Goal: Transaction & Acquisition: Obtain resource

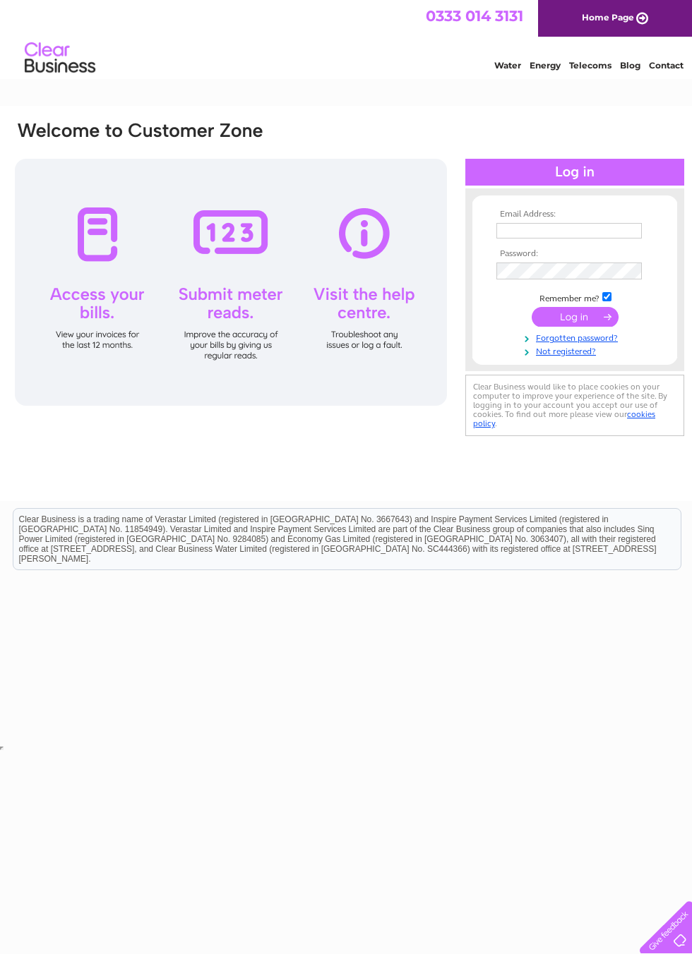
click at [596, 234] on input "text" at bounding box center [568, 231] width 145 height 16
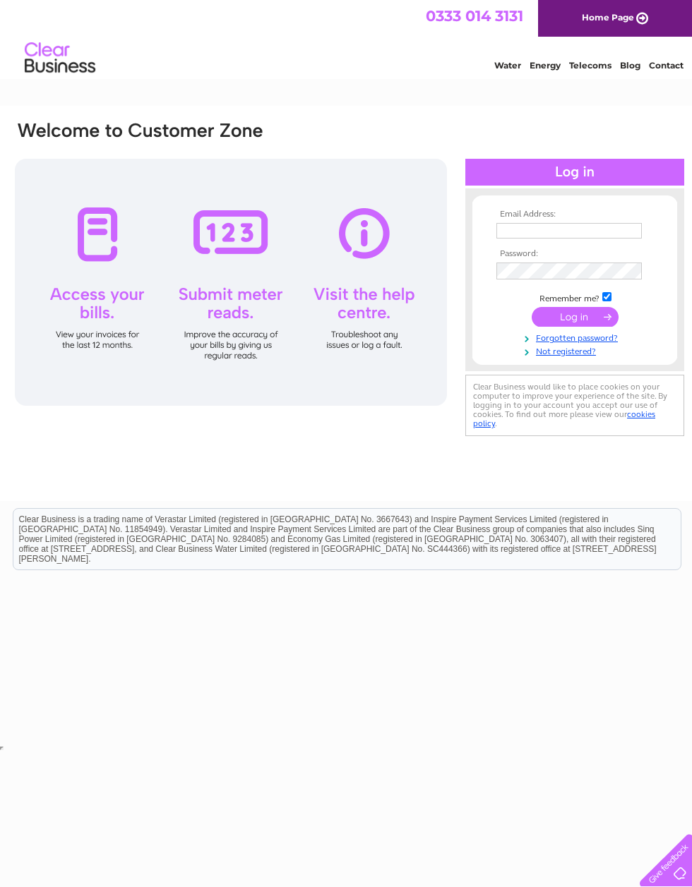
type input "westerseat@btconnect.com"
click at [585, 317] on input "submit" at bounding box center [574, 317] width 87 height 20
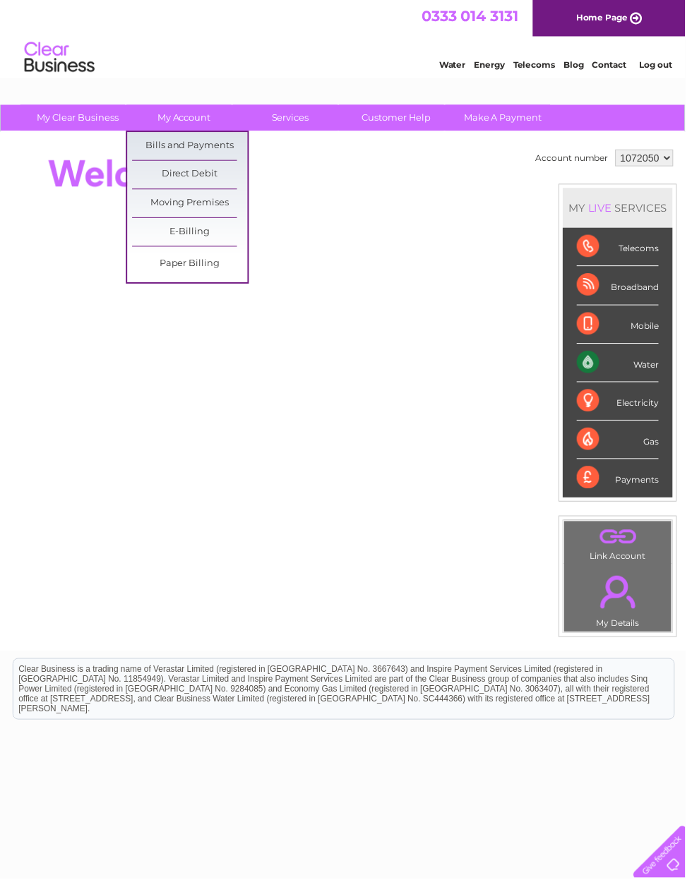
click at [197, 143] on link "Bills and Payments" at bounding box center [191, 147] width 116 height 28
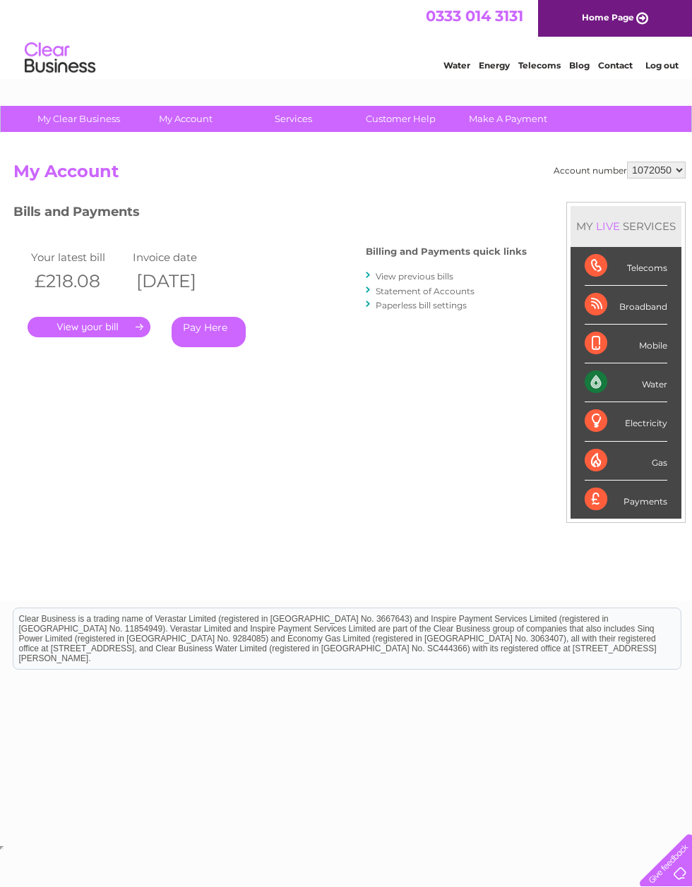
click at [411, 271] on link "View previous bills" at bounding box center [414, 276] width 78 height 11
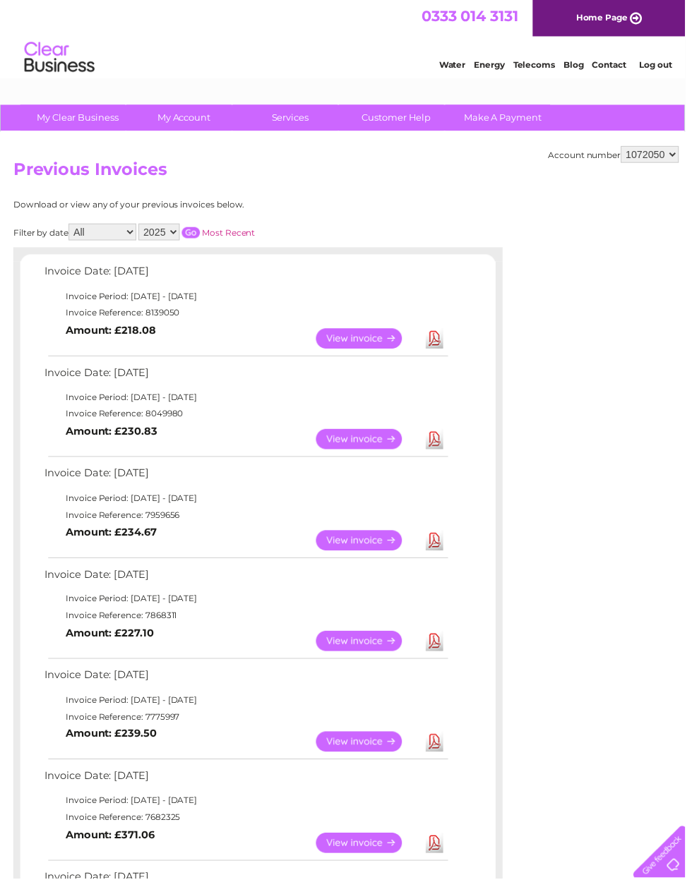
click at [179, 231] on select "2025 2024 2023 2022" at bounding box center [161, 234] width 42 height 17
click at [202, 229] on input "button" at bounding box center [192, 234] width 18 height 11
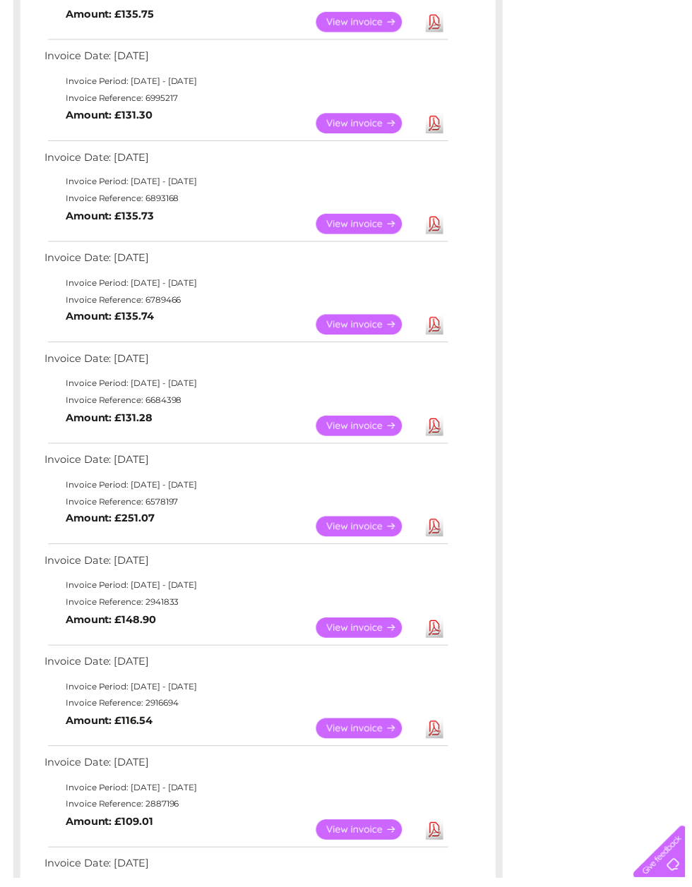
scroll to position [414, 0]
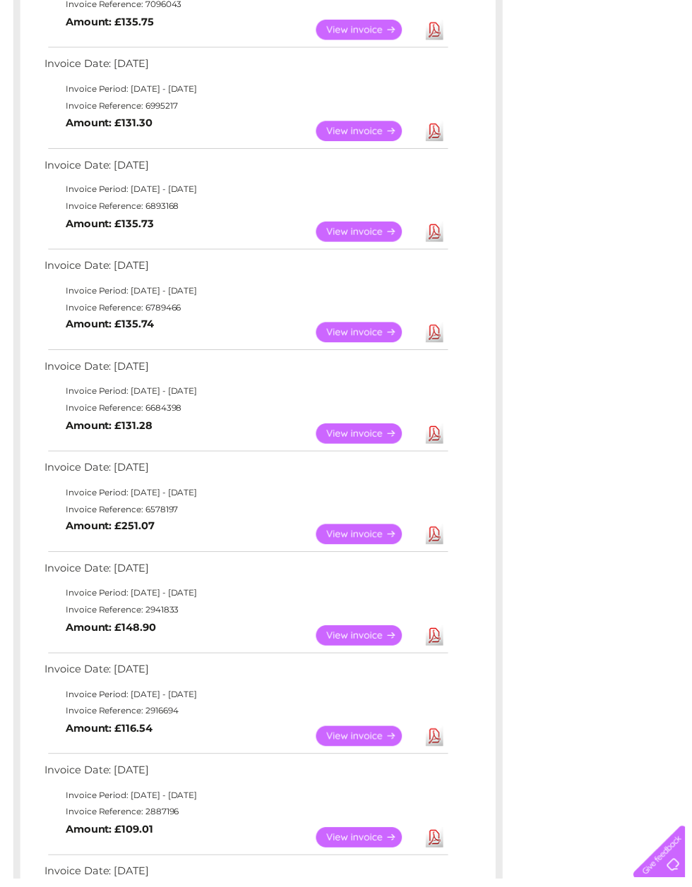
click at [438, 529] on link "Download" at bounding box center [439, 539] width 18 height 20
click at [432, 529] on link "Download" at bounding box center [439, 539] width 18 height 20
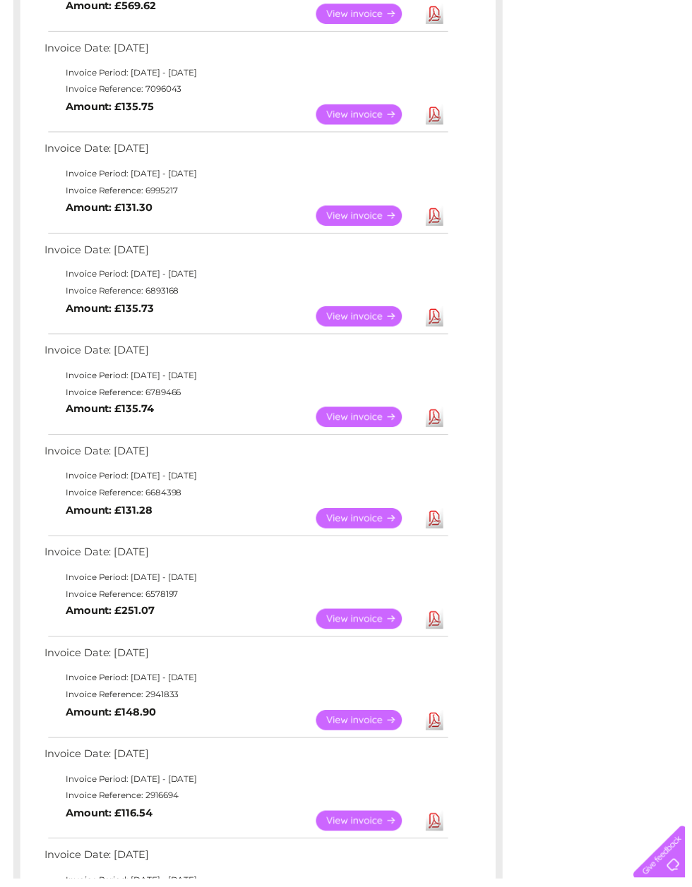
scroll to position [331, 0]
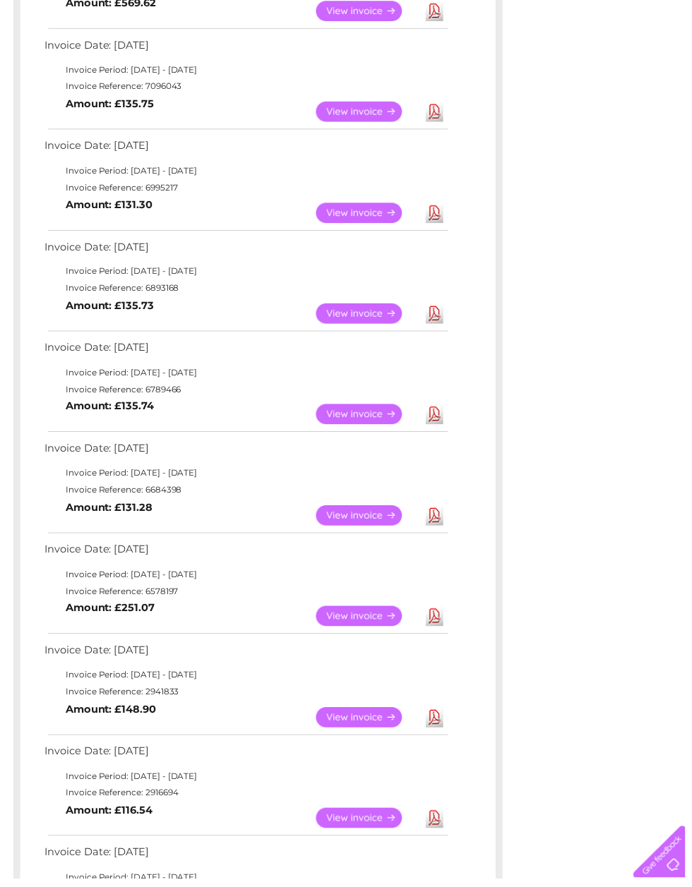
click at [436, 510] on link "Download" at bounding box center [439, 520] width 18 height 20
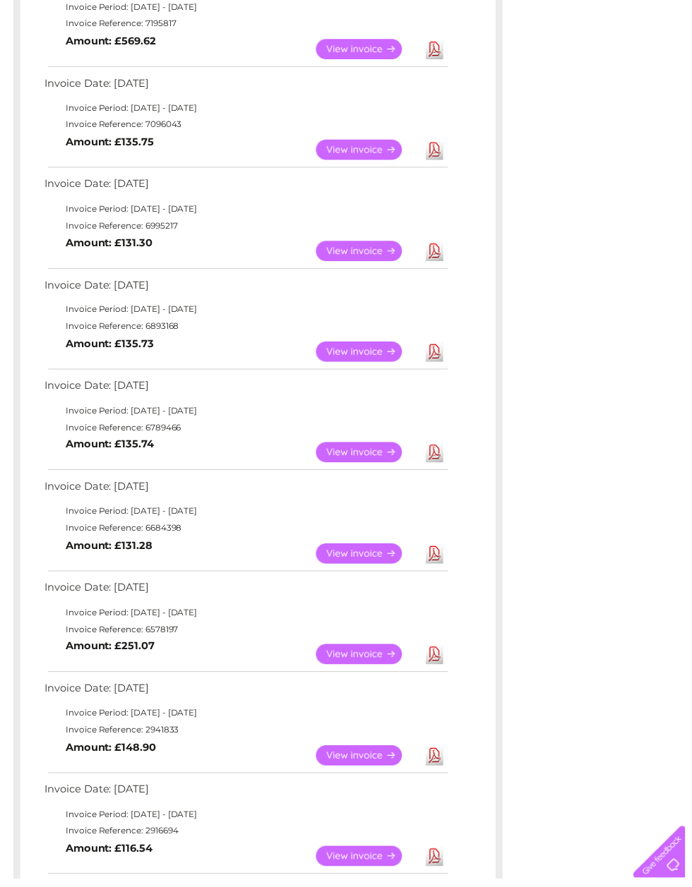
scroll to position [286, 0]
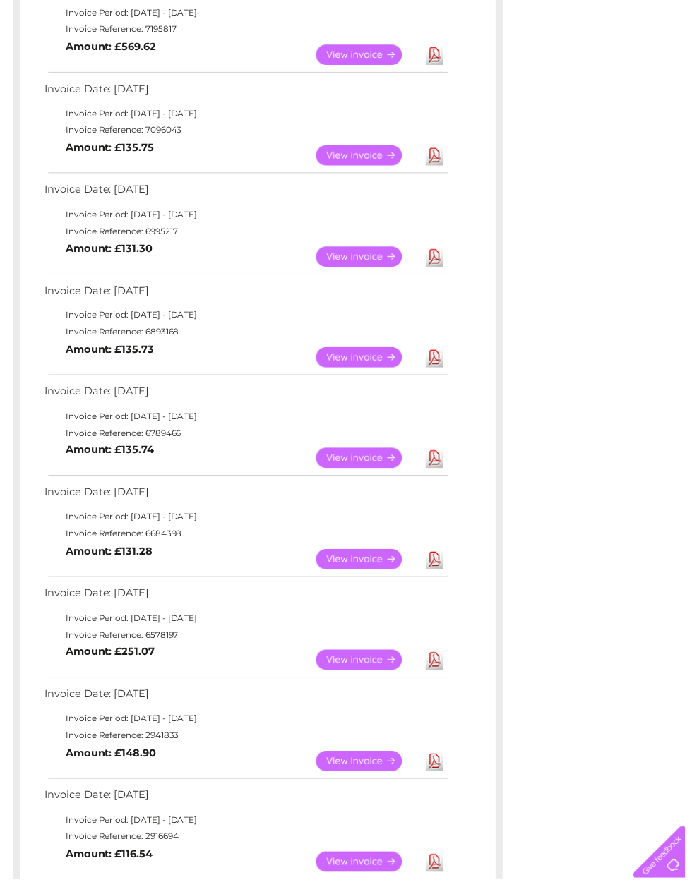
click at [435, 454] on link "Download" at bounding box center [439, 462] width 18 height 20
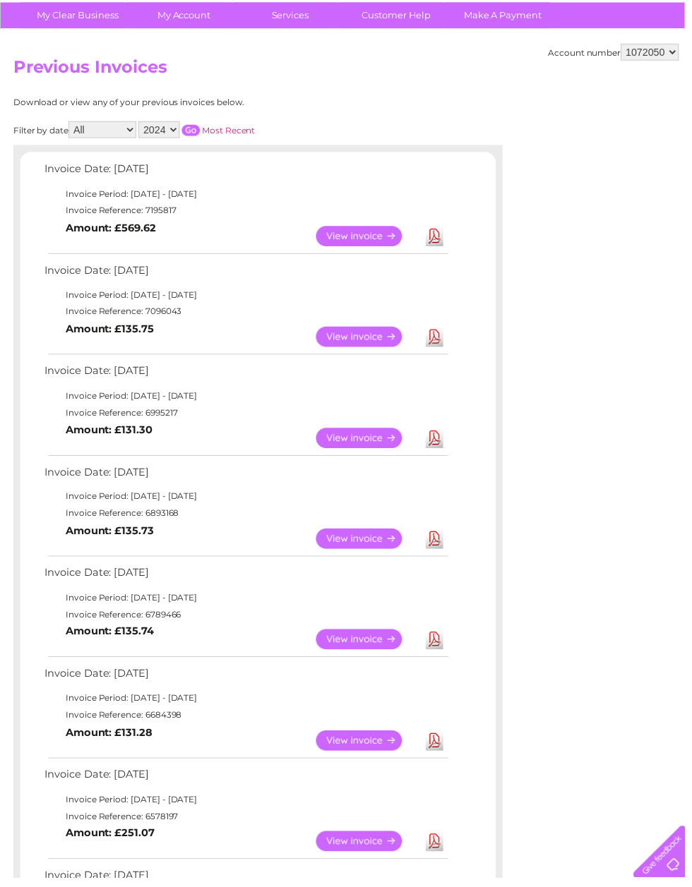
scroll to position [103, 0]
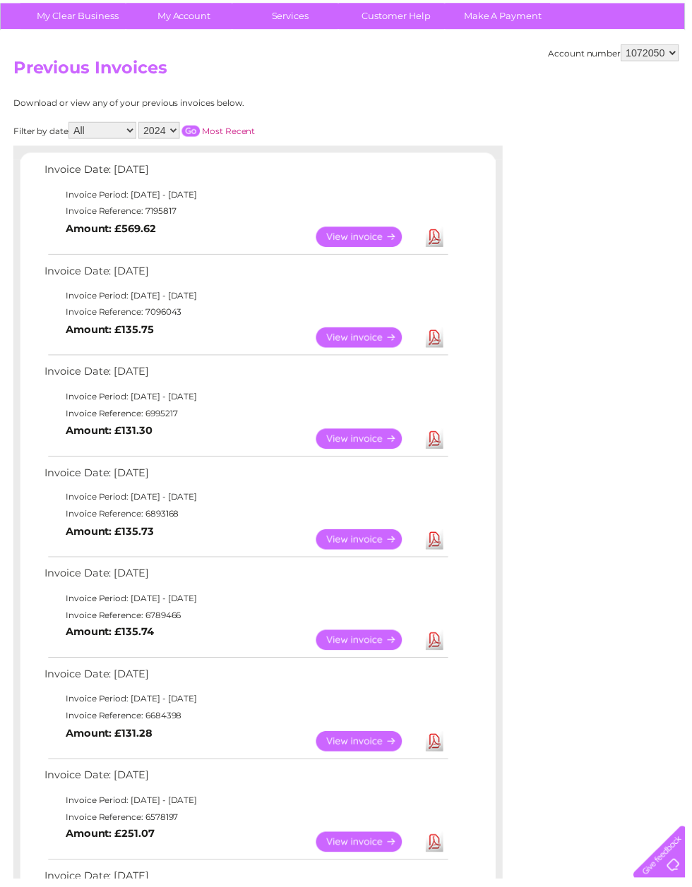
click at [437, 535] on link "Download" at bounding box center [439, 544] width 18 height 20
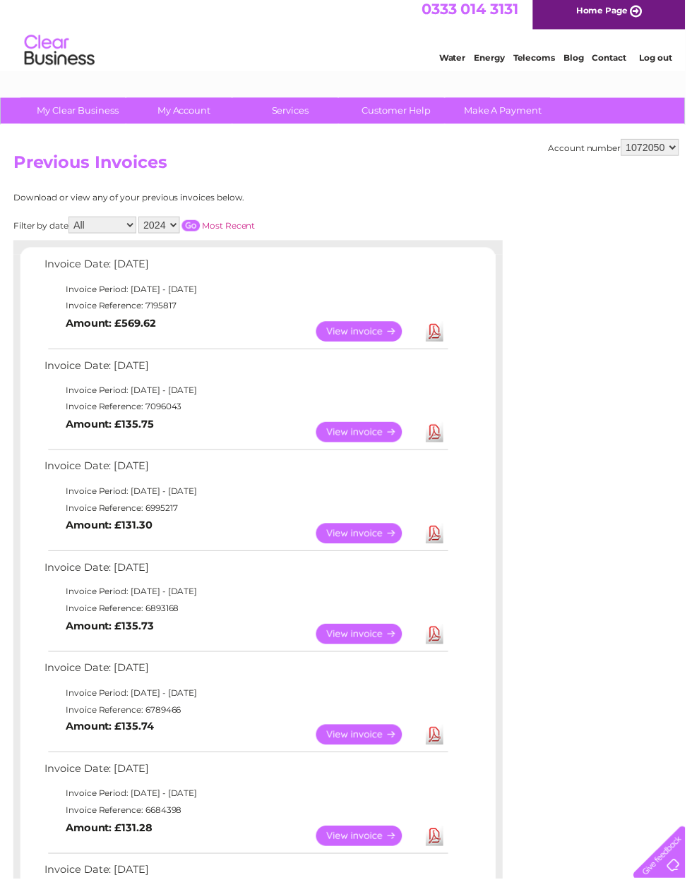
scroll to position [0, 0]
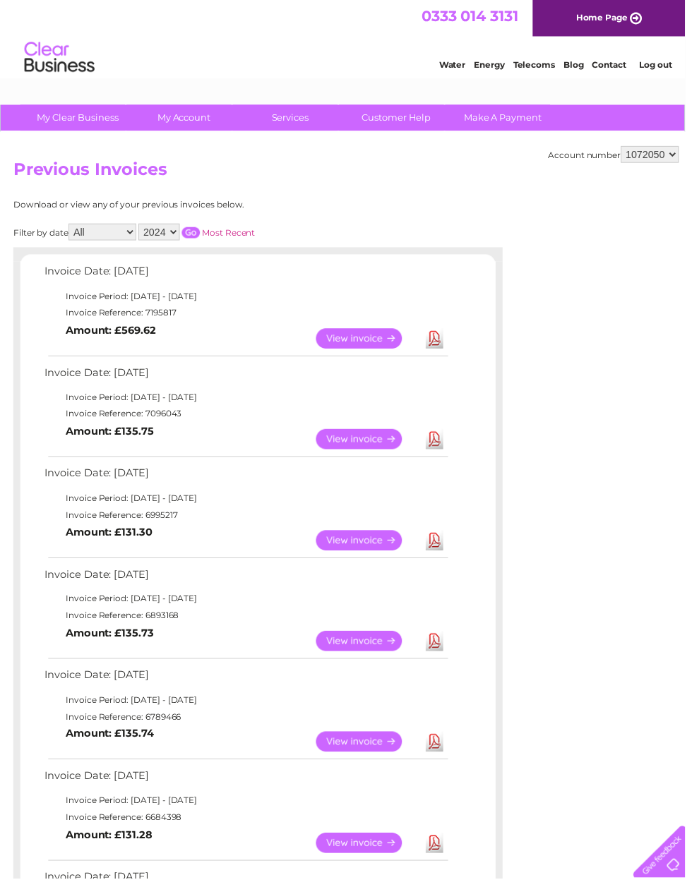
click at [440, 538] on link "Download" at bounding box center [439, 546] width 18 height 20
click at [442, 337] on link "Download" at bounding box center [439, 342] width 18 height 20
click at [181, 229] on select "2025 2024 2023 2022" at bounding box center [161, 234] width 42 height 17
select select "2025"
click at [202, 231] on input "button" at bounding box center [192, 234] width 18 height 11
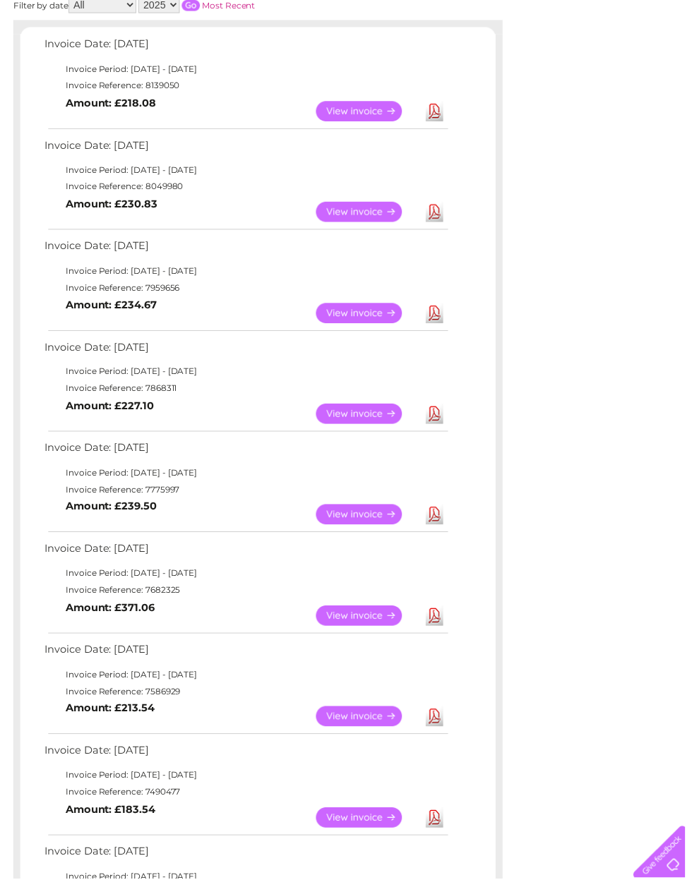
scroll to position [222, 0]
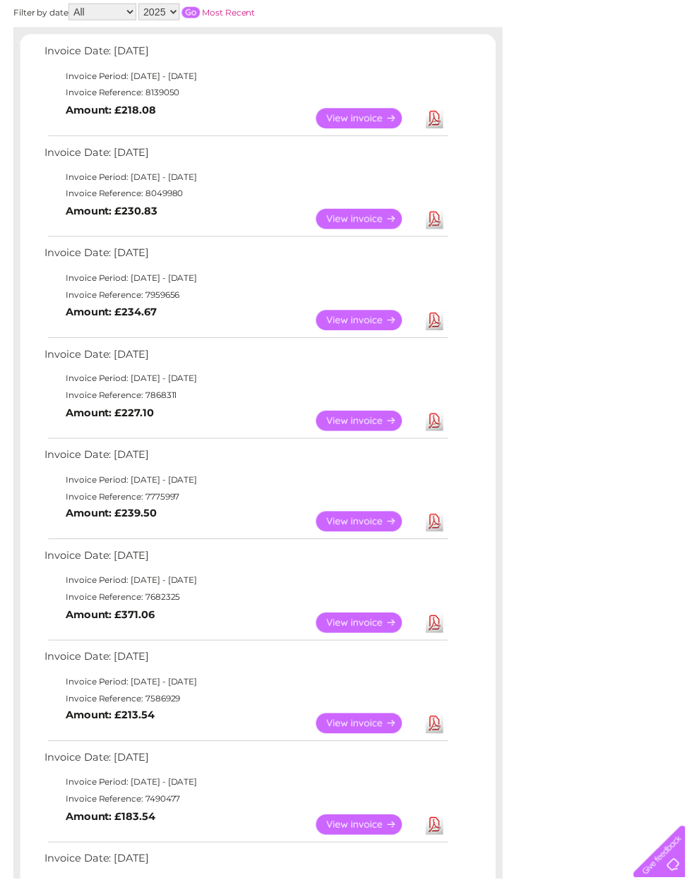
click at [443, 517] on link "Download" at bounding box center [439, 527] width 18 height 20
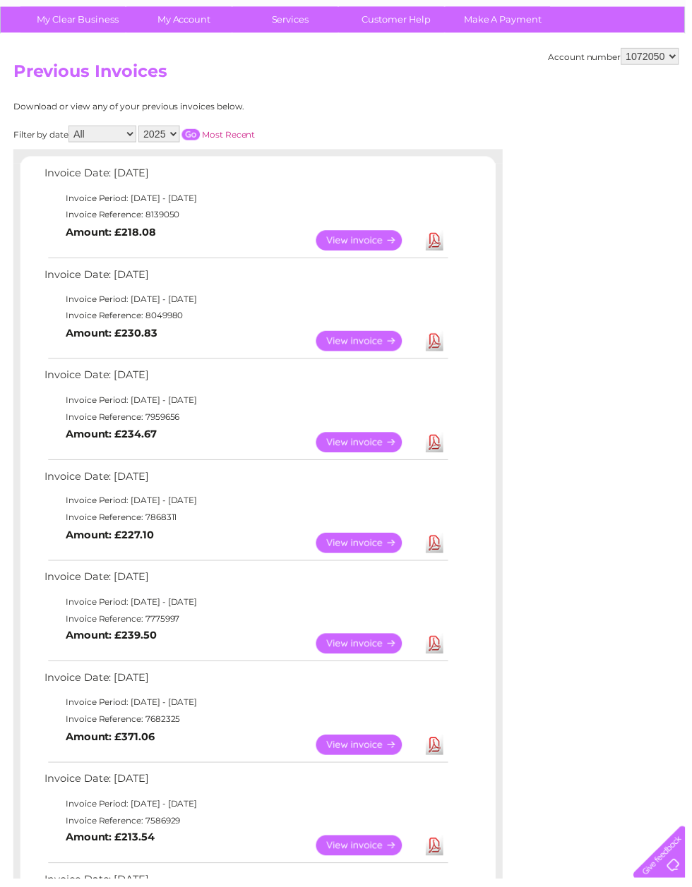
scroll to position [99, 0]
click at [439, 545] on link "Download" at bounding box center [439, 548] width 18 height 20
click at [437, 450] on link "Download" at bounding box center [439, 447] width 18 height 20
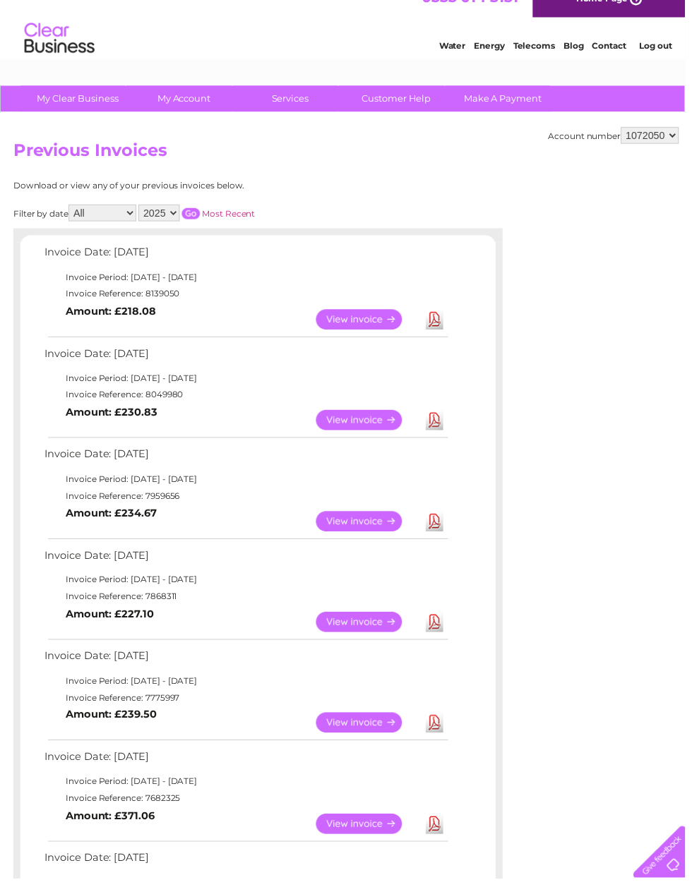
scroll to position [18, 0]
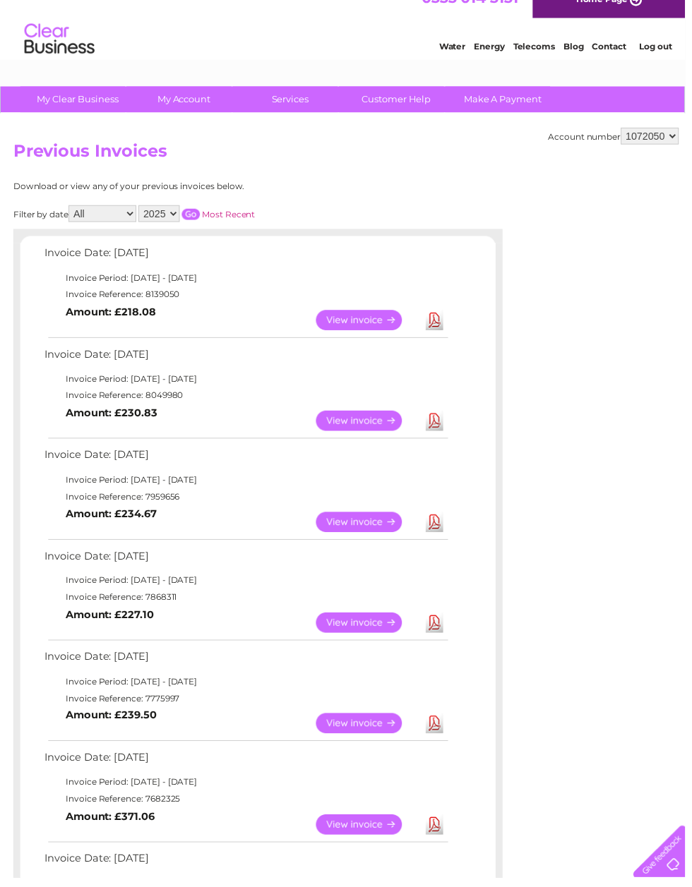
click at [440, 423] on link "Download" at bounding box center [439, 425] width 18 height 20
click at [445, 322] on link "Download" at bounding box center [439, 323] width 18 height 20
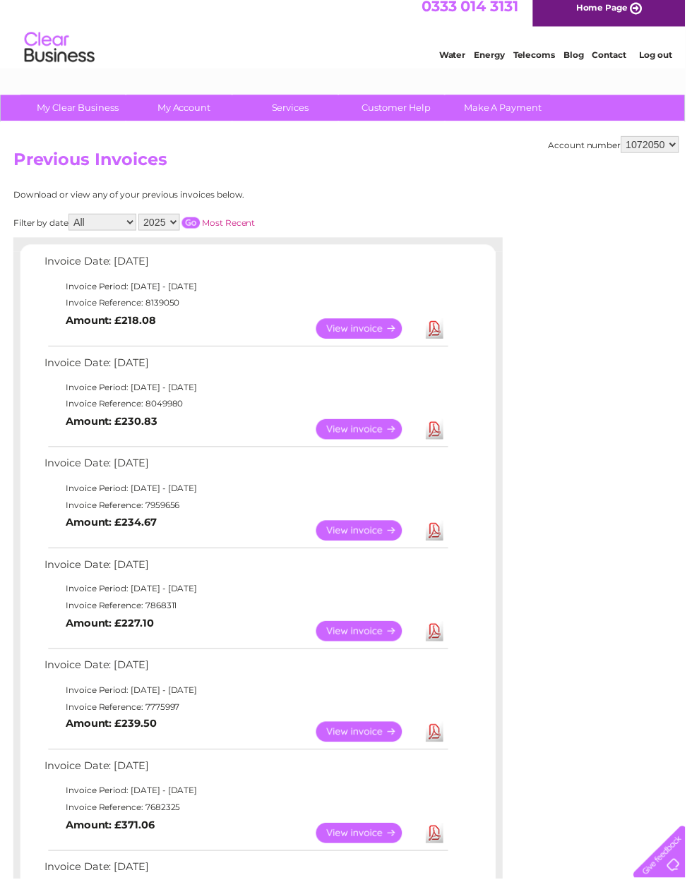
scroll to position [0, 0]
